Goal: Ask a question

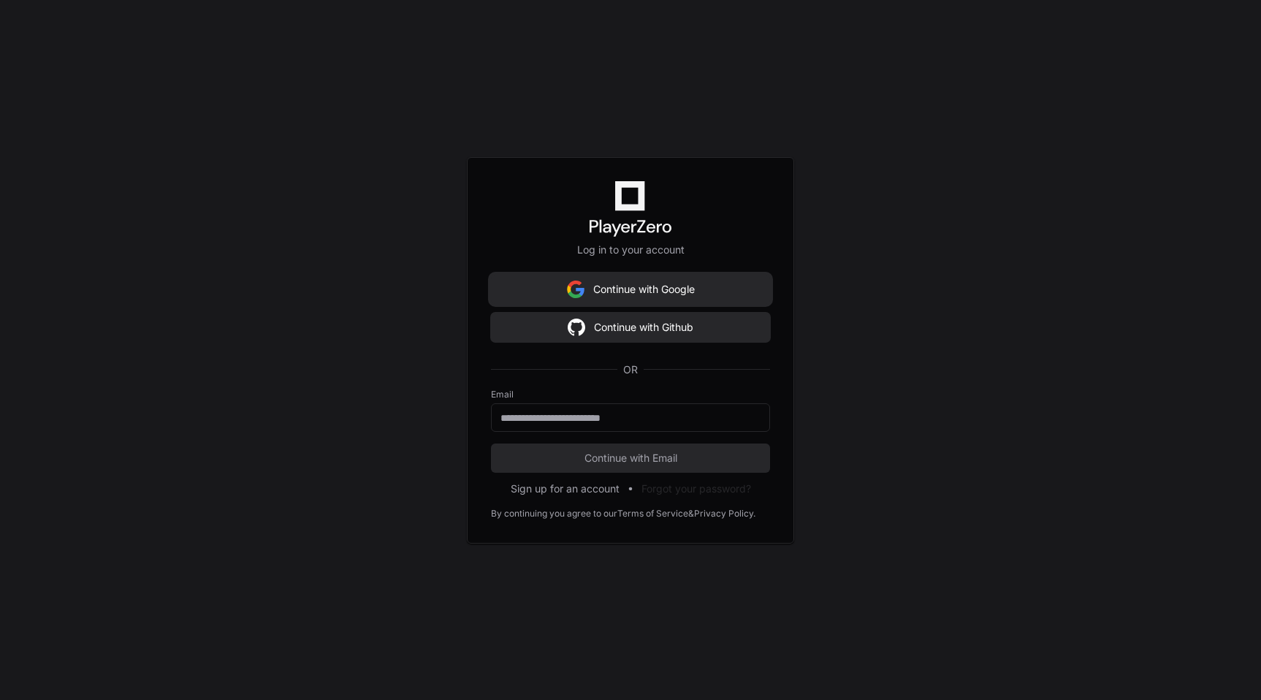
click at [648, 300] on button "Continue with Google" at bounding box center [630, 289] width 279 height 29
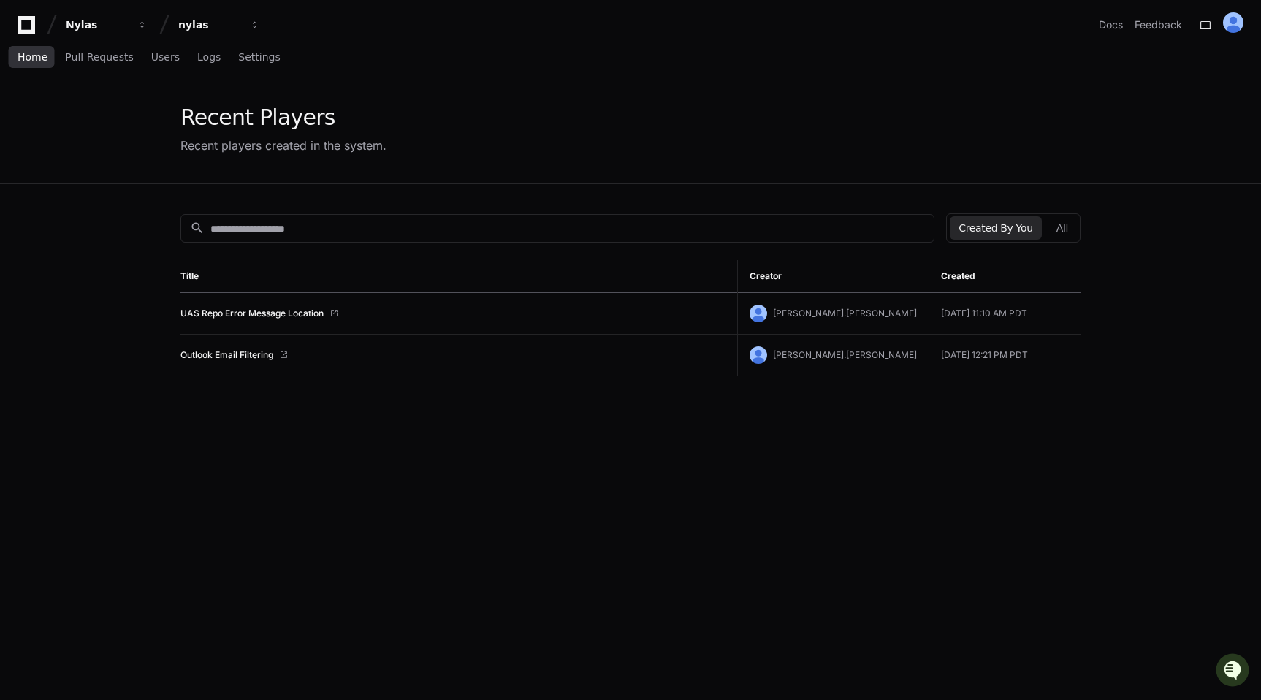
click at [20, 58] on span "Home" at bounding box center [33, 57] width 30 height 9
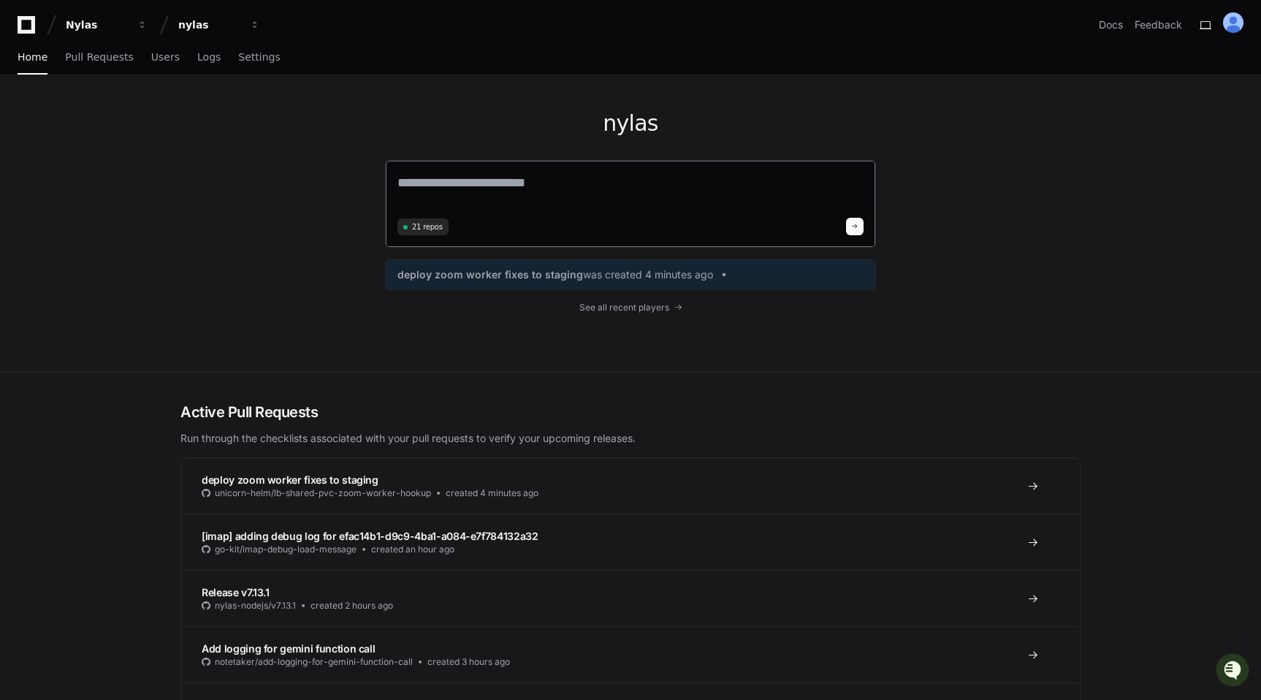
click at [493, 171] on div "21 repos" at bounding box center [630, 204] width 491 height 88
click at [493, 181] on textarea at bounding box center [631, 192] width 466 height 41
type textarea "*"
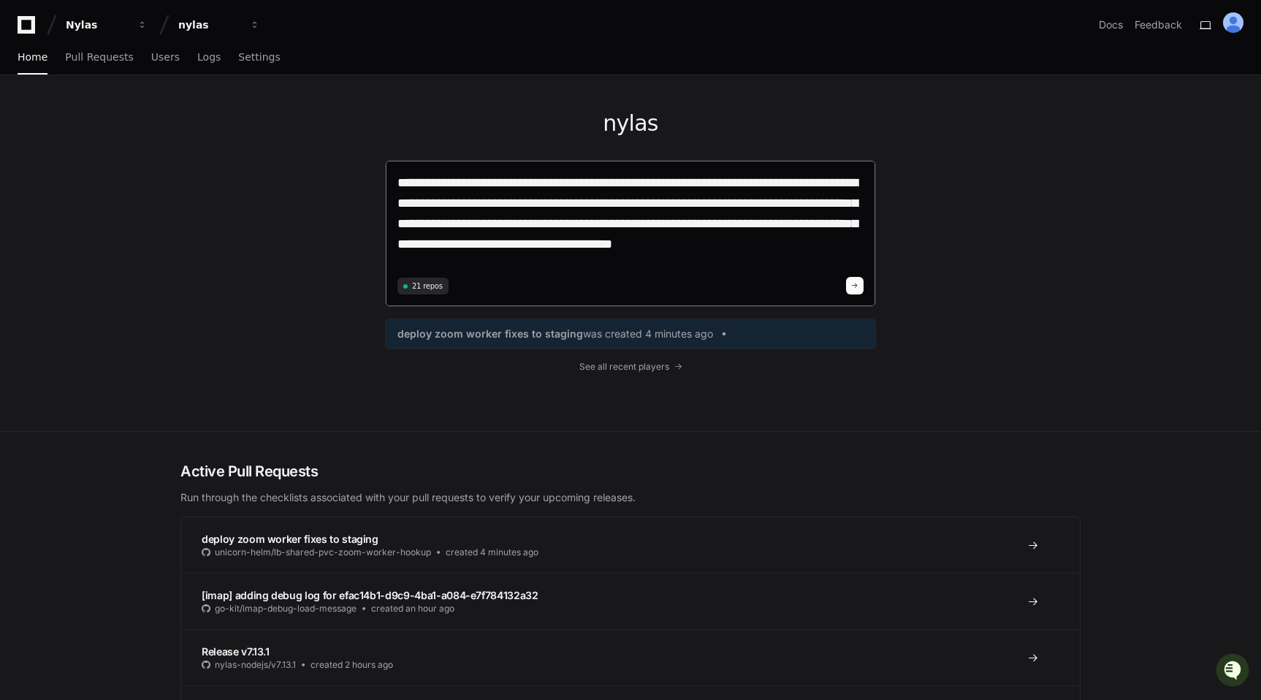
type textarea "**********"
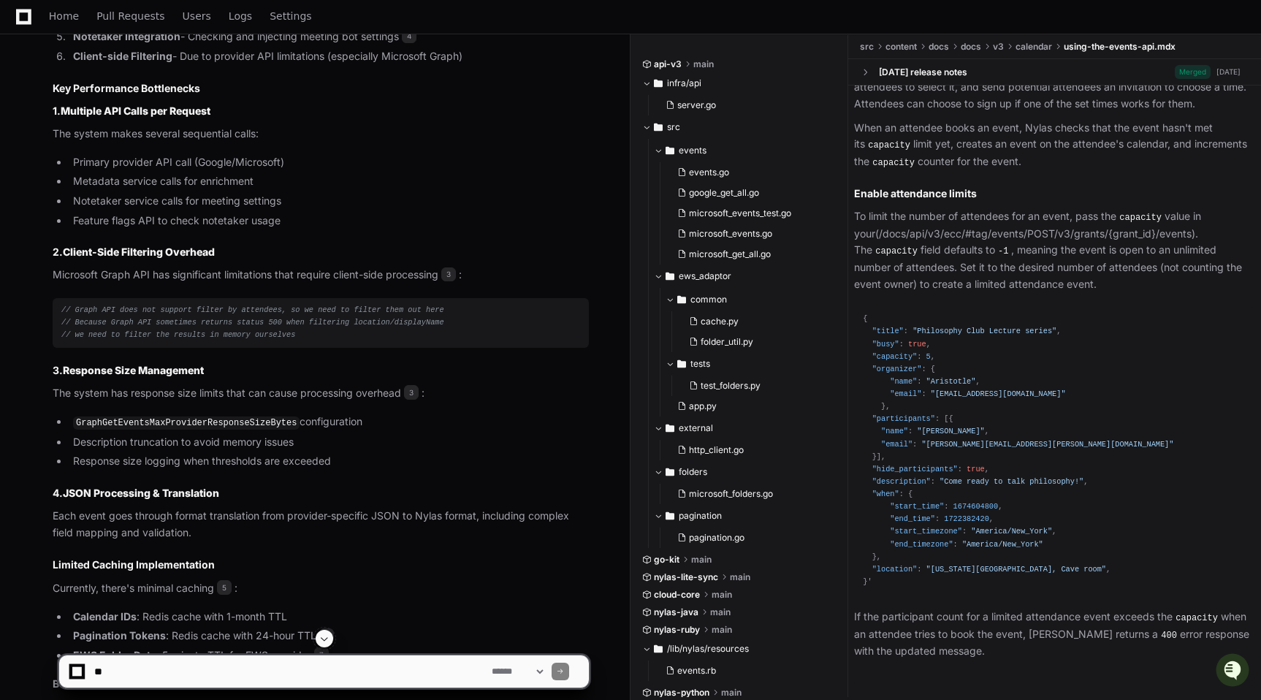
scroll to position [1230, 0]
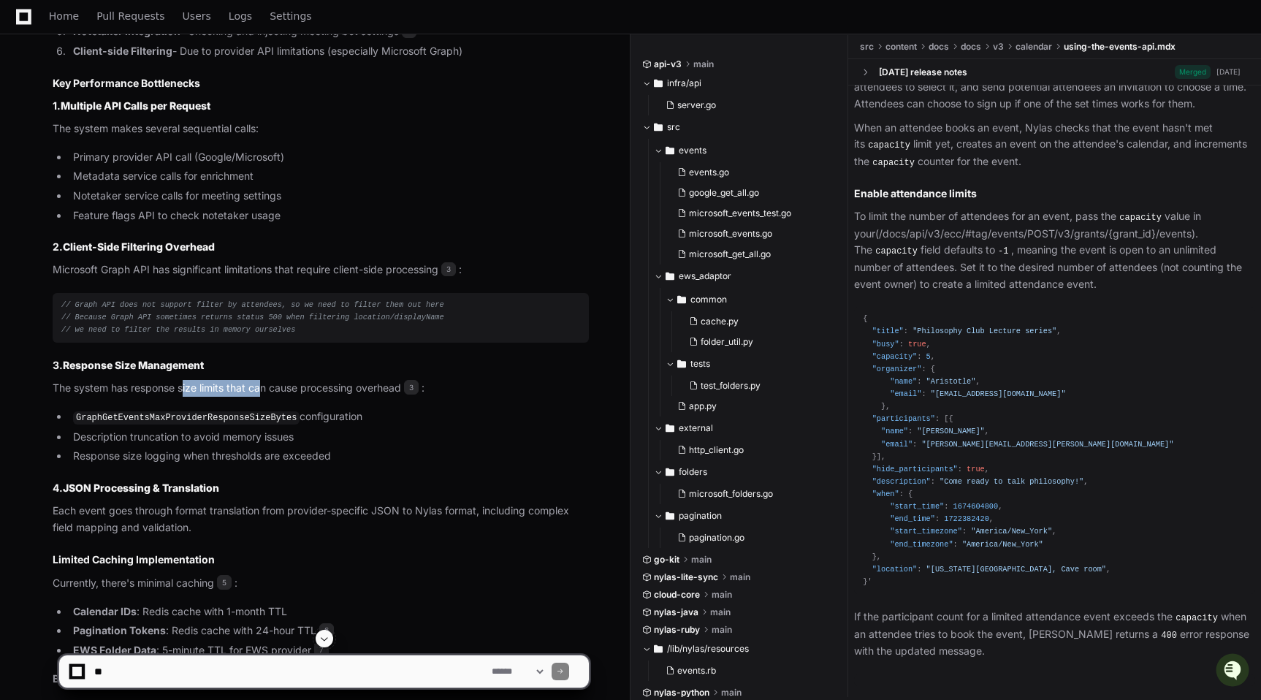
drag, startPoint x: 185, startPoint y: 390, endPoint x: 267, endPoint y: 392, distance: 82.6
click at [262, 392] on p "The system has response size limits that can cause processing overhead 3 :" at bounding box center [321, 388] width 536 height 17
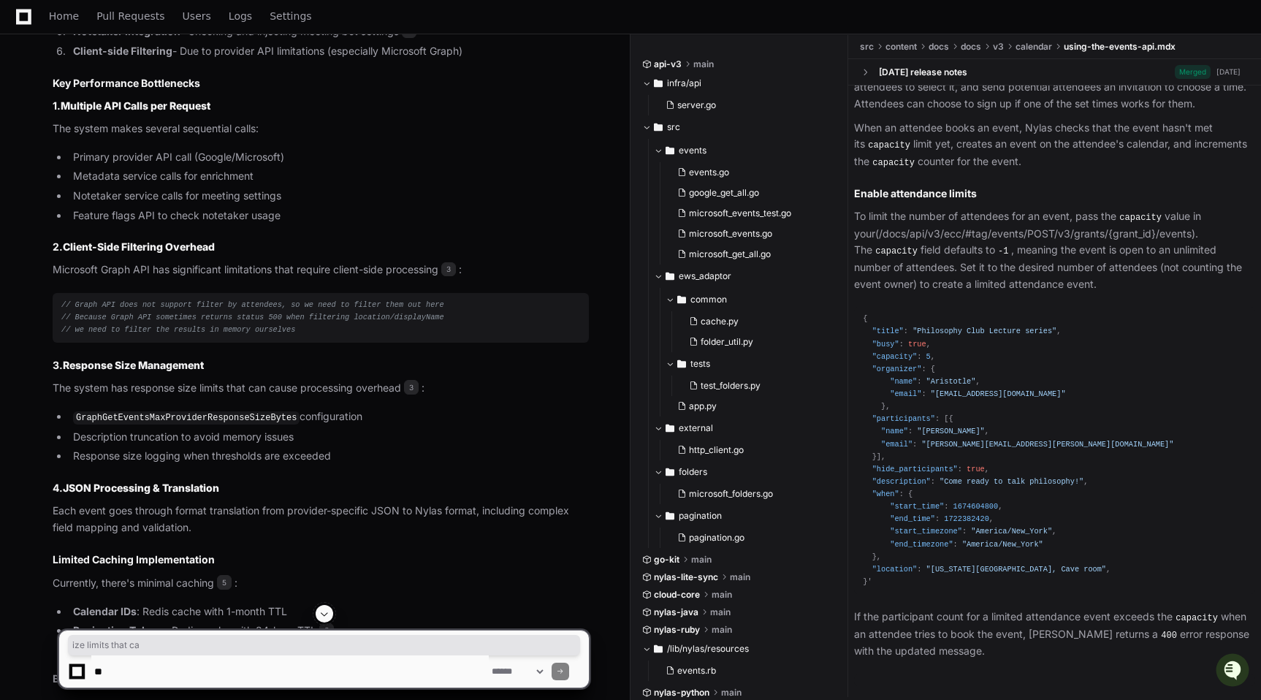
click at [267, 392] on p "The system has response size limits that can cause processing overhead 3 :" at bounding box center [321, 388] width 536 height 17
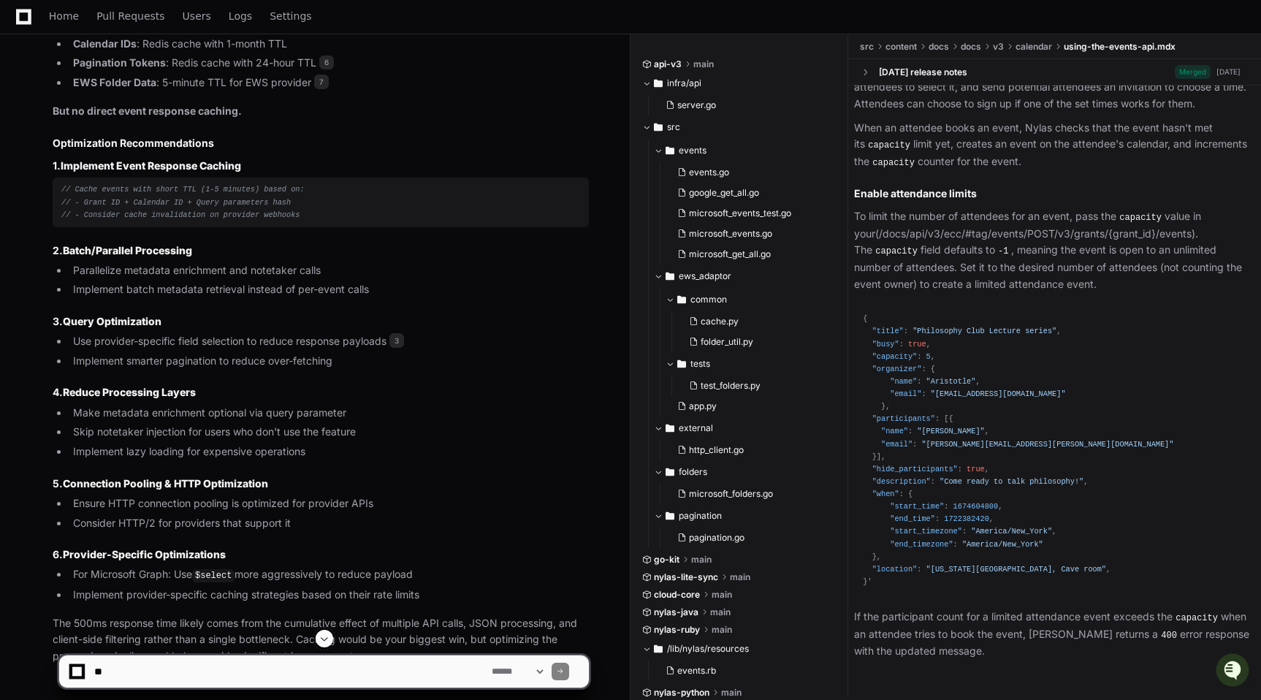
scroll to position [1877, 0]
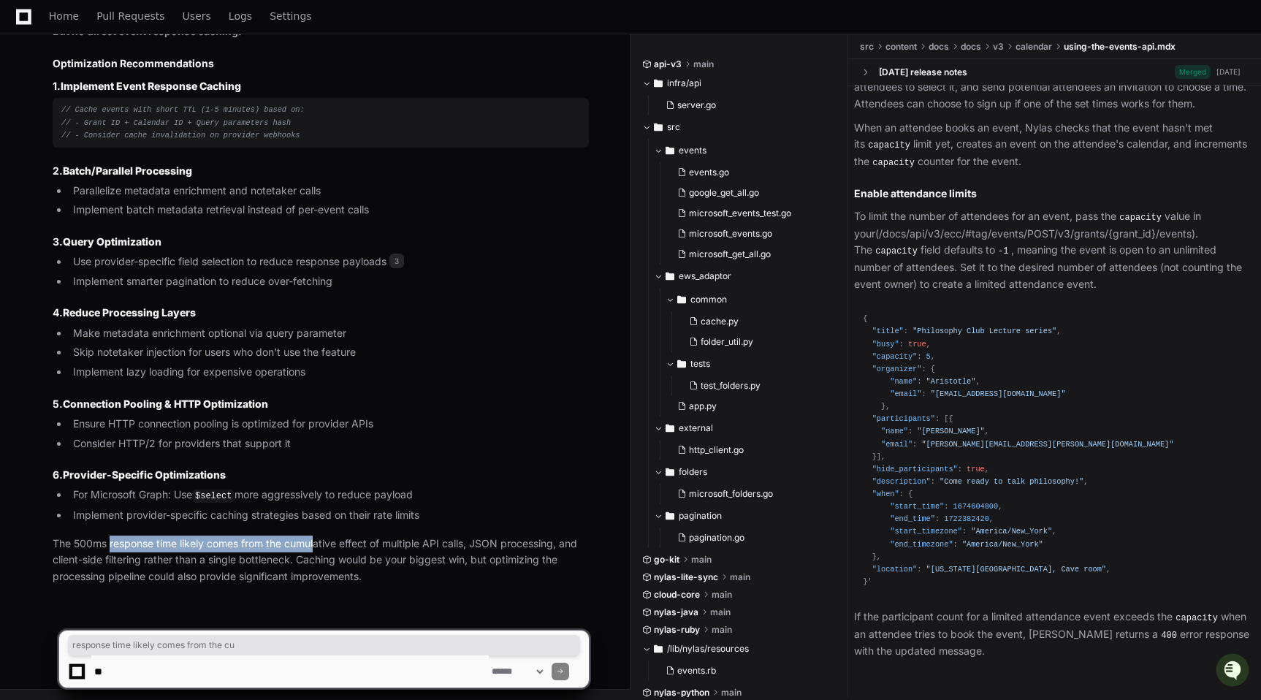
drag, startPoint x: 110, startPoint y: 544, endPoint x: 319, endPoint y: 544, distance: 209.0
click at [319, 544] on p "The 500ms response time likely comes from the cumulative effect of multiple API…" at bounding box center [321, 561] width 536 height 50
